Goal: Transaction & Acquisition: Purchase product/service

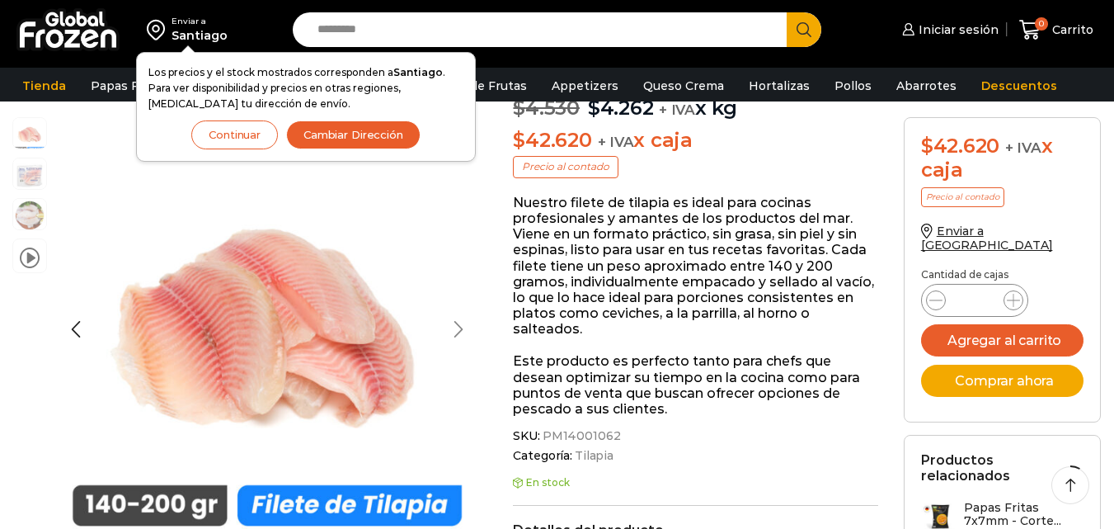
click at [460, 340] on div "Next slide" at bounding box center [458, 328] width 41 height 41
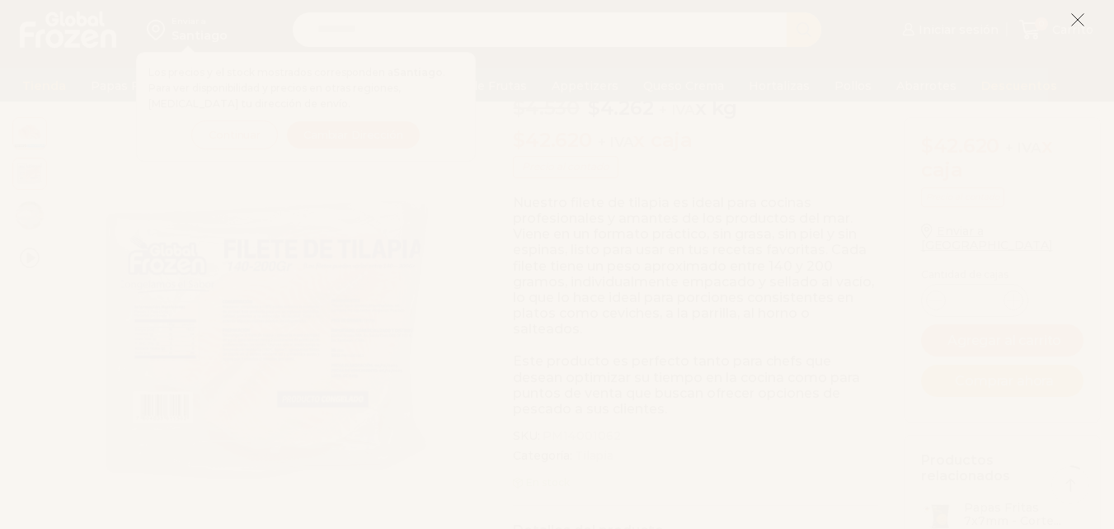
click at [1071, 18] on icon at bounding box center [1077, 19] width 15 height 15
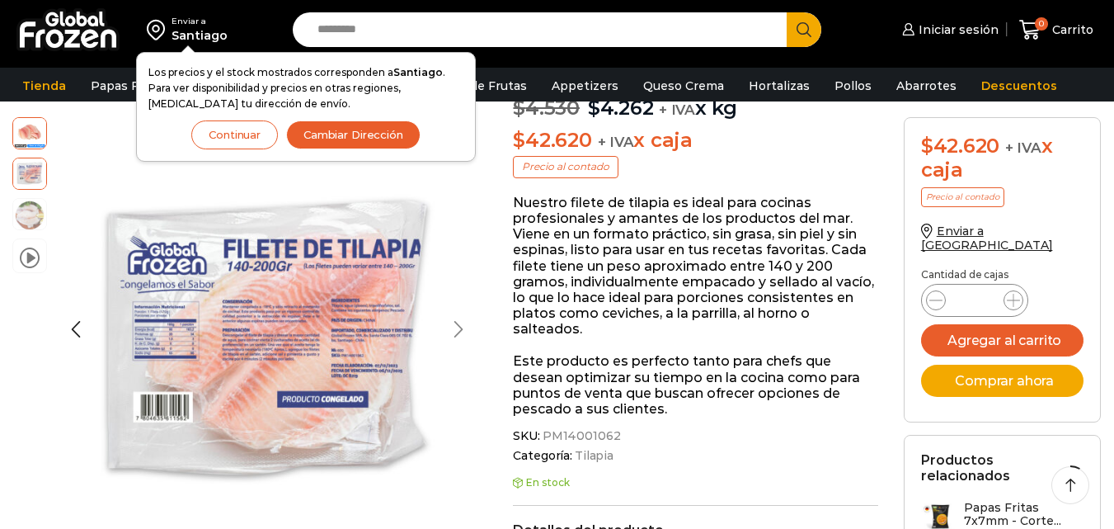
click at [459, 313] on div "Next slide" at bounding box center [458, 328] width 41 height 41
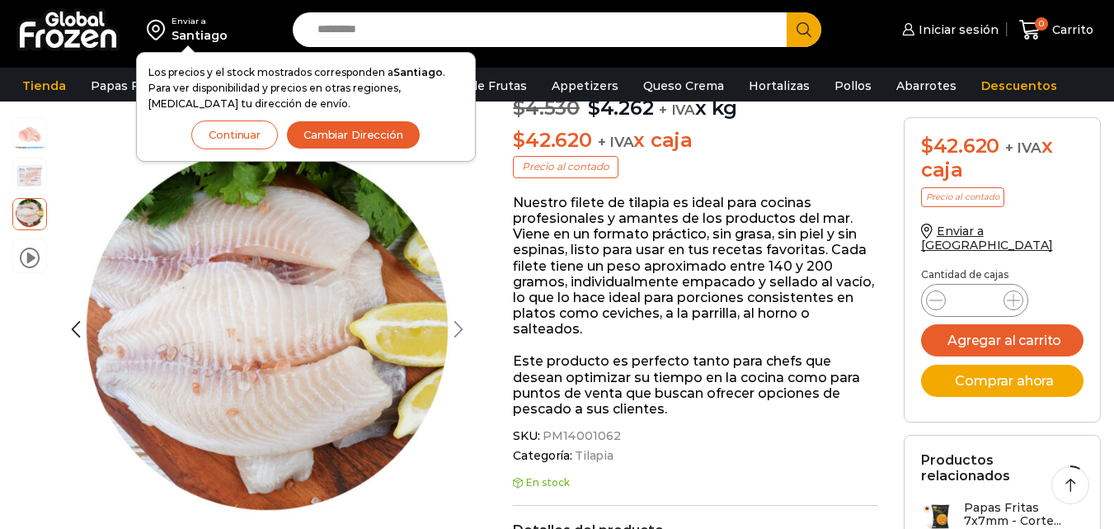
click at [461, 312] on div "Next slide" at bounding box center [458, 328] width 41 height 41
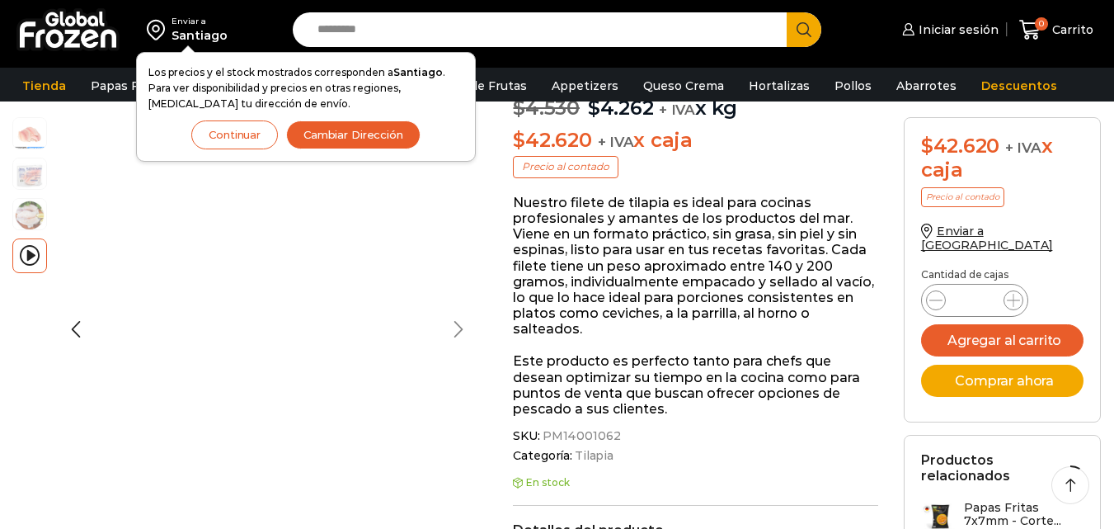
click at [461, 312] on div "Next slide" at bounding box center [458, 328] width 41 height 41
click at [70, 328] on div "Previous slide" at bounding box center [75, 328] width 41 height 41
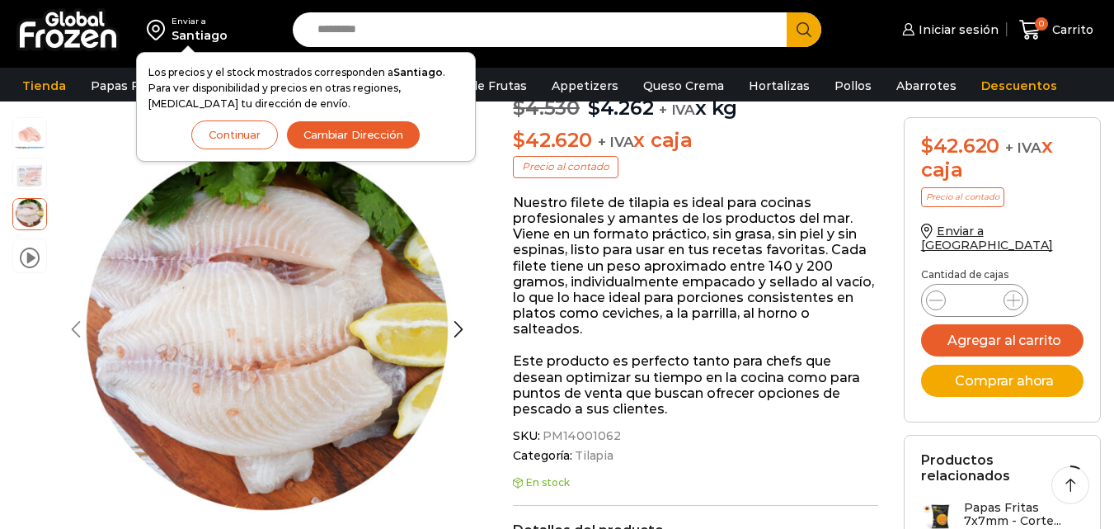
click at [71, 328] on div "Previous slide" at bounding box center [75, 328] width 41 height 41
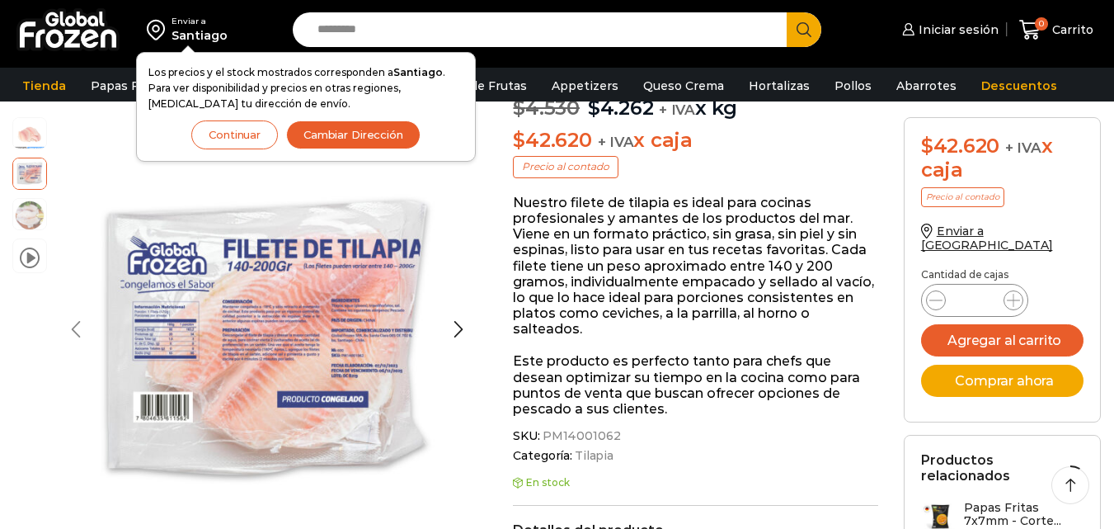
click at [71, 328] on div at bounding box center [255, 329] width 424 height 424
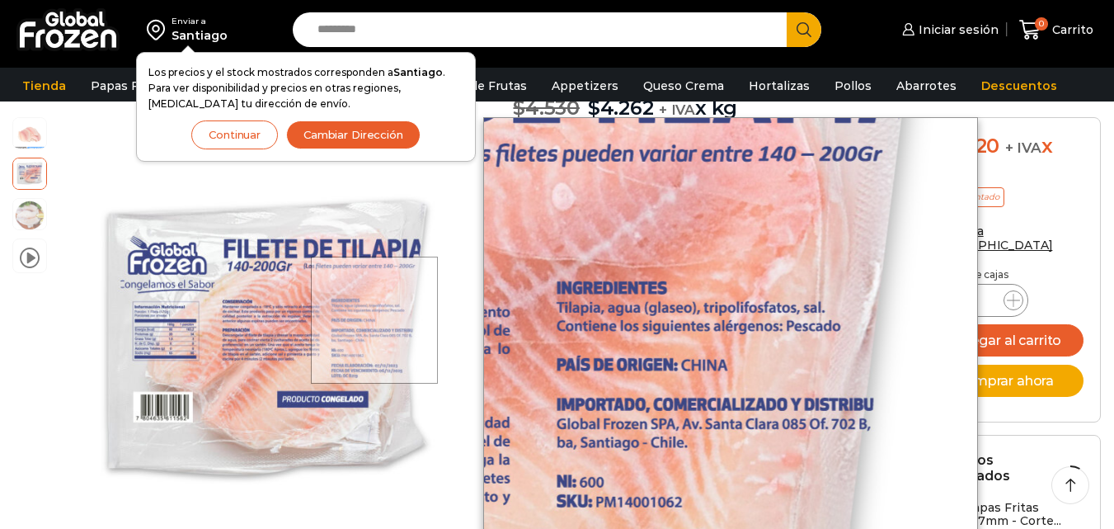
click at [376, 320] on div at bounding box center [374, 319] width 127 height 127
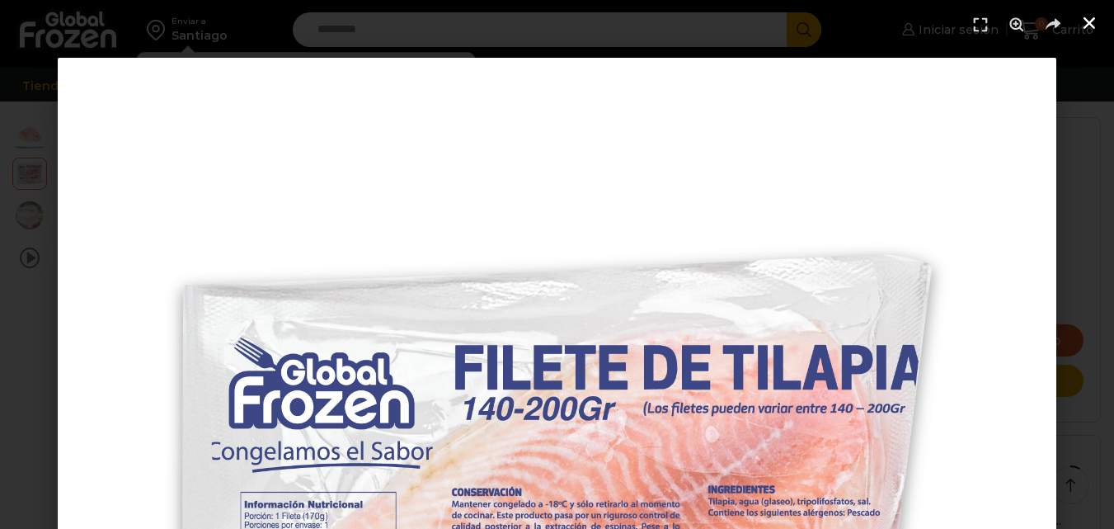
click at [1097, 23] on icon "Cerrar (Esc)" at bounding box center [1089, 23] width 16 height 16
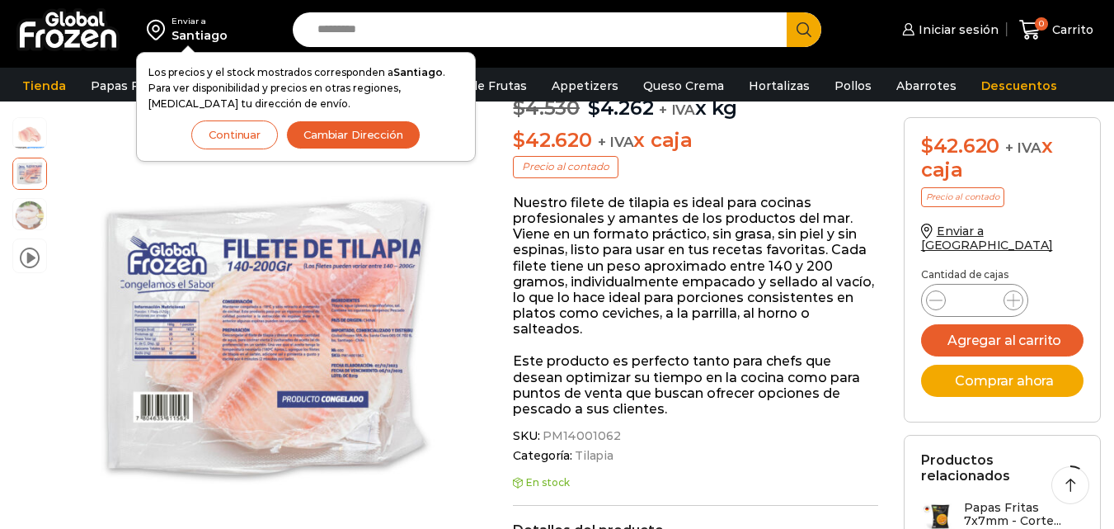
click at [251, 131] on button "Continuar" at bounding box center [234, 134] width 87 height 29
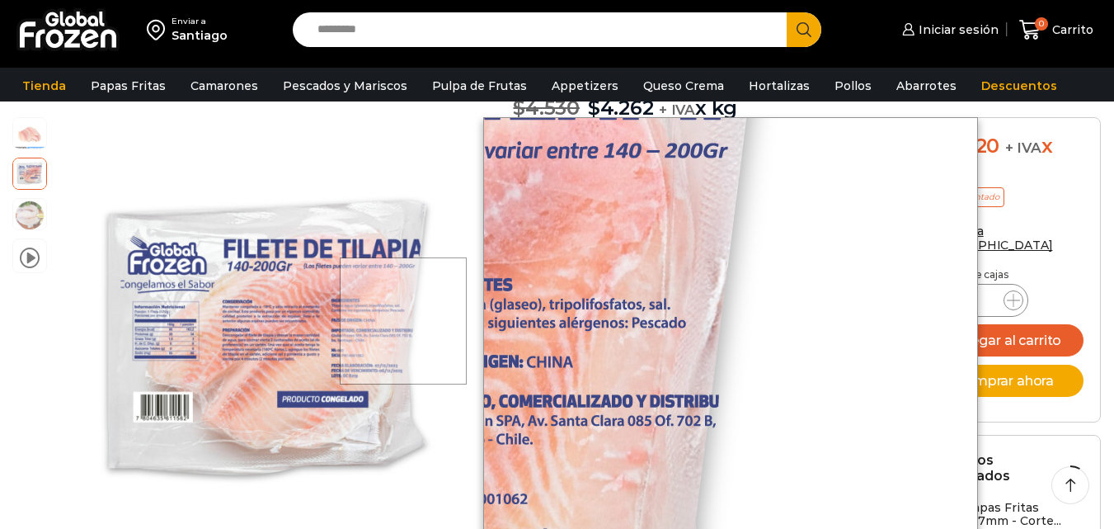
click at [463, 320] on div at bounding box center [403, 320] width 127 height 127
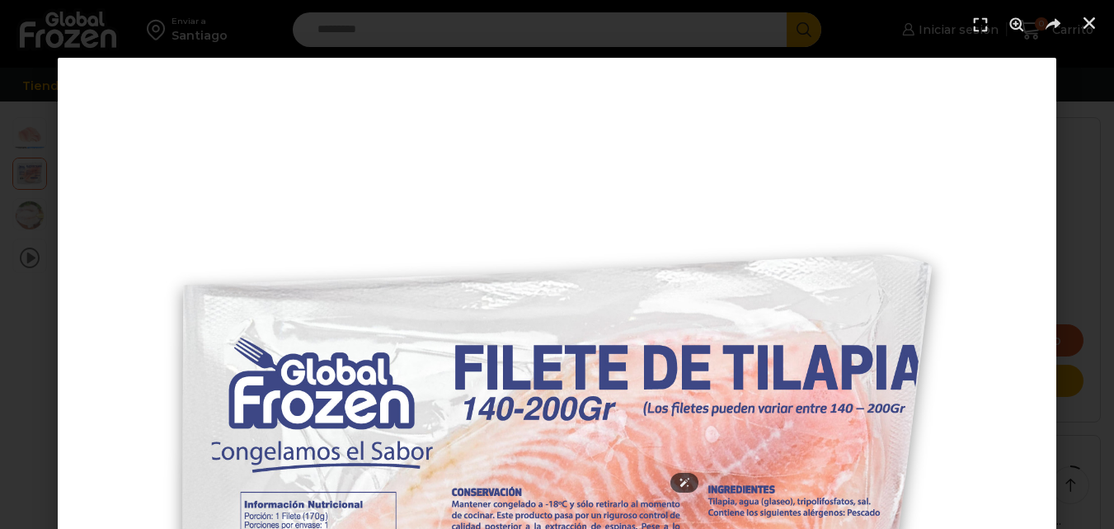
click at [1106, 17] on header at bounding box center [557, 24] width 1114 height 49
click at [1098, 19] on link "Cerrar (Esc)" at bounding box center [1089, 23] width 25 height 25
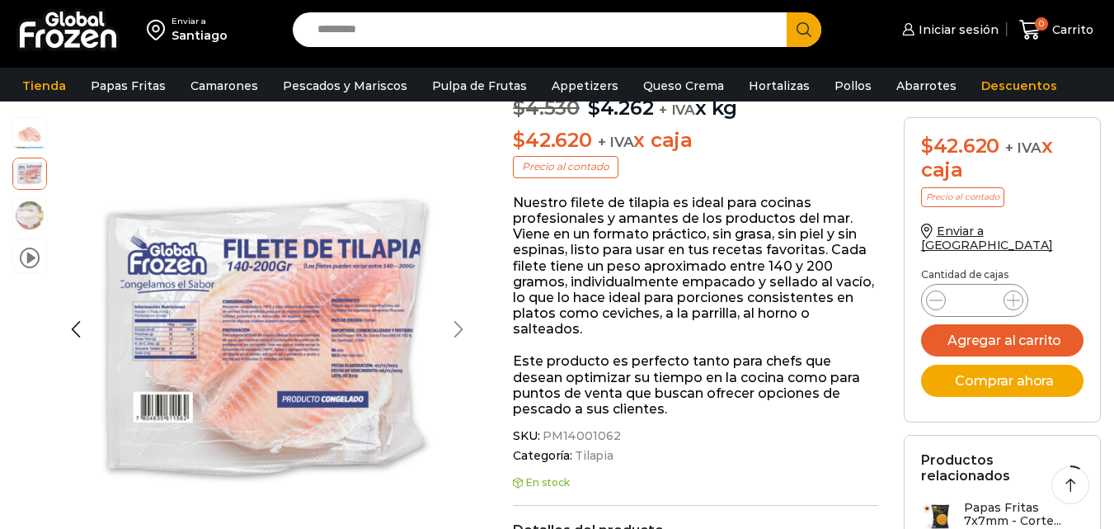
click at [471, 327] on div "Next slide" at bounding box center [458, 328] width 41 height 41
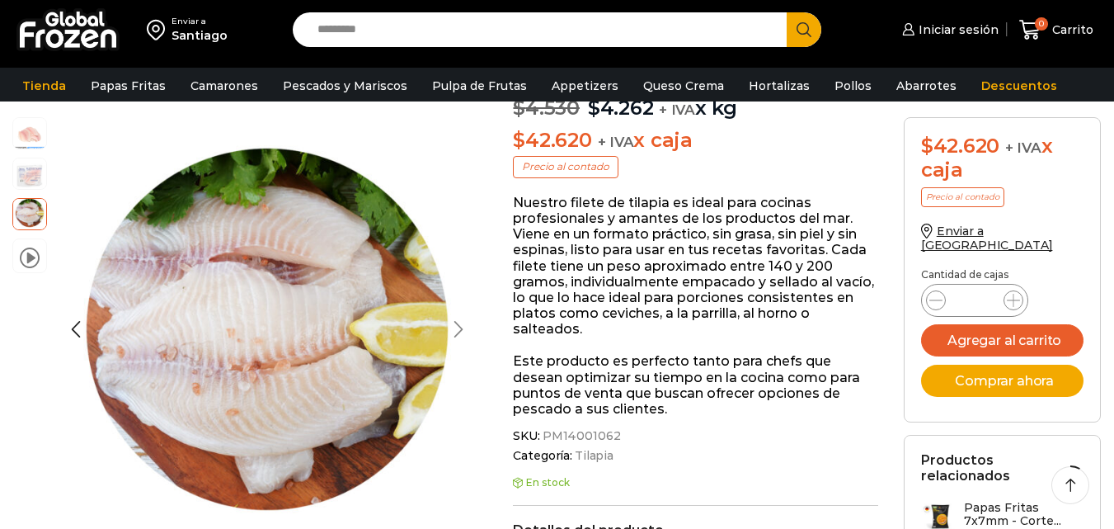
click at [471, 327] on div "Next slide" at bounding box center [458, 328] width 41 height 41
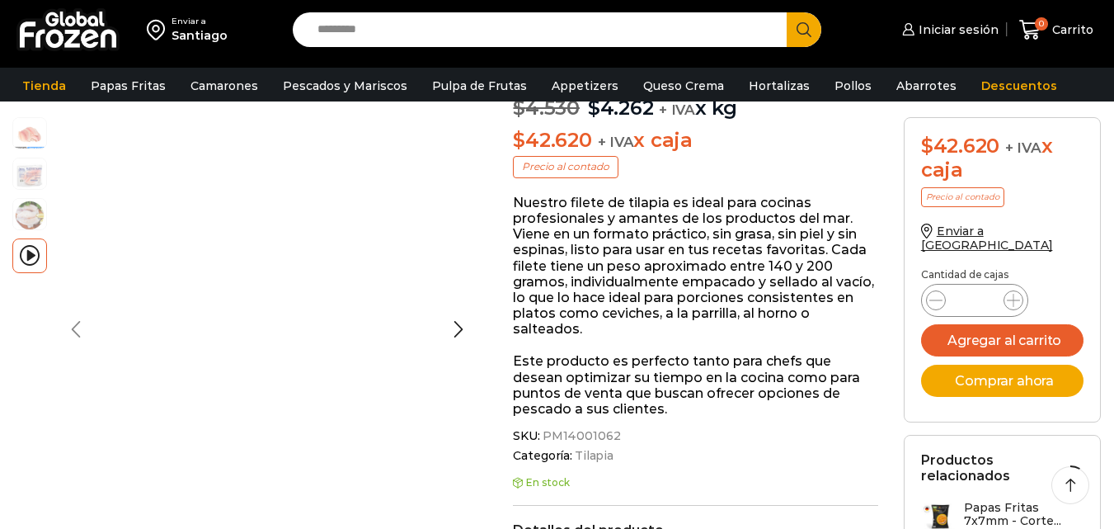
click at [60, 322] on div "Previous slide" at bounding box center [75, 328] width 41 height 41
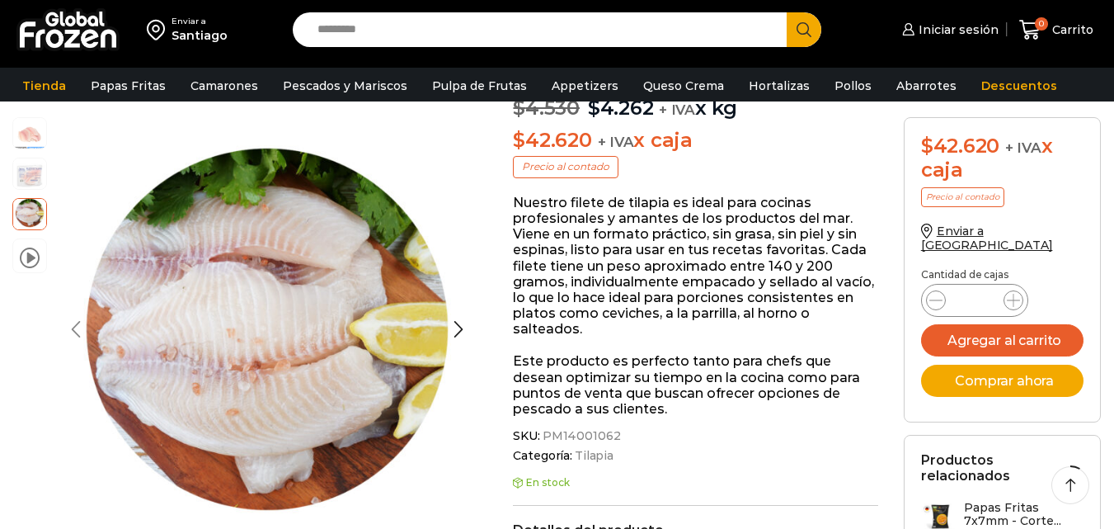
click at [60, 322] on div "Previous slide" at bounding box center [75, 328] width 41 height 41
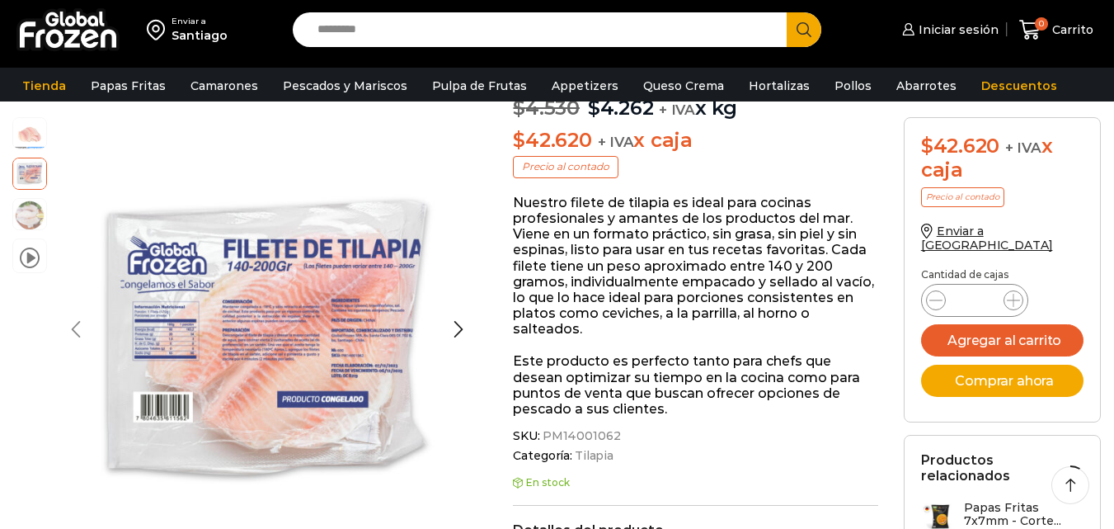
click at [60, 322] on div "Previous slide" at bounding box center [75, 328] width 41 height 41
